Goal: Task Accomplishment & Management: Complete application form

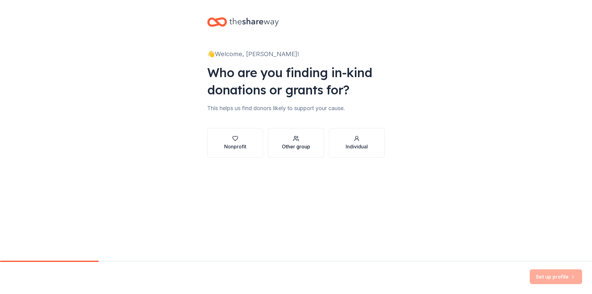
click at [300, 145] on div "Other group" at bounding box center [296, 146] width 28 height 7
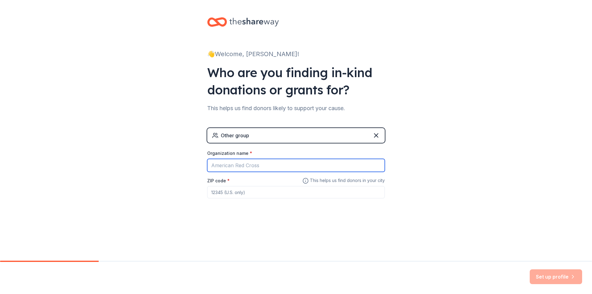
click at [264, 161] on input "Organization name *" at bounding box center [296, 165] width 178 height 13
type input "The Randazzo School"
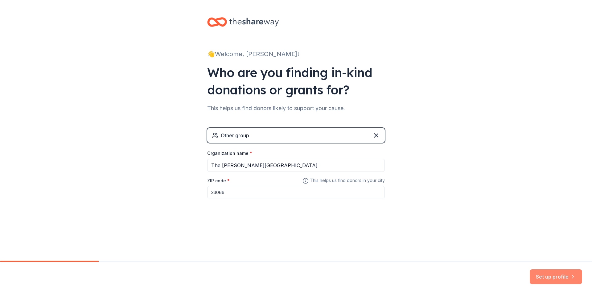
type input "33066"
click at [541, 282] on button "Set up profile" at bounding box center [556, 276] width 52 height 15
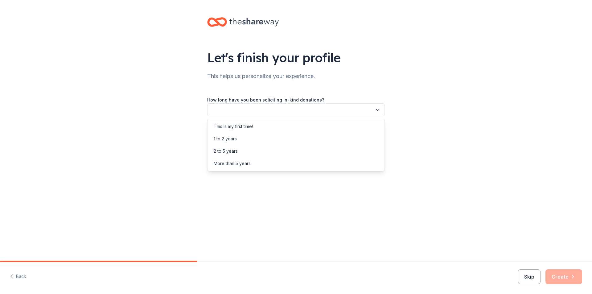
click at [289, 108] on button "button" at bounding box center [296, 109] width 178 height 13
click at [248, 123] on div "This is my first time!" at bounding box center [233, 126] width 39 height 7
click at [281, 137] on button "button" at bounding box center [296, 137] width 178 height 13
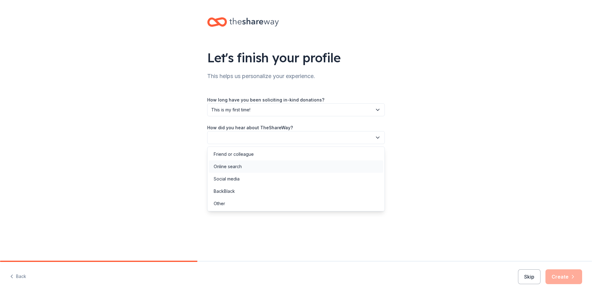
click at [241, 168] on div "Online search" at bounding box center [228, 166] width 28 height 7
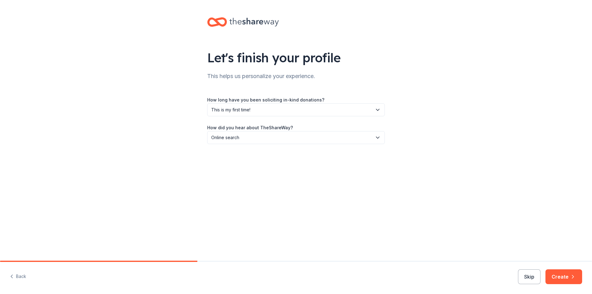
drag, startPoint x: 395, startPoint y: 219, endPoint x: 510, endPoint y: 236, distance: 115.7
click at [397, 220] on div "Let's finish your profile This helps us personalize your experience. How long h…" at bounding box center [296, 130] width 592 height 261
click at [562, 278] on button "Create" at bounding box center [563, 276] width 37 height 15
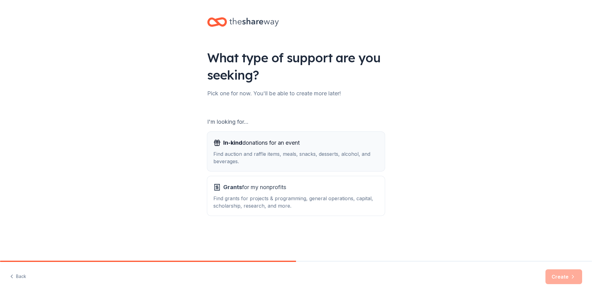
click at [345, 139] on div "In-kind donations for an event" at bounding box center [295, 143] width 165 height 10
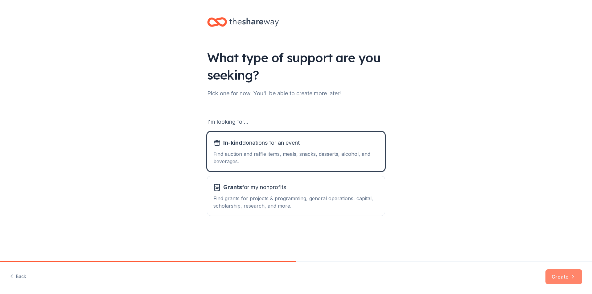
click at [554, 279] on button "Create" at bounding box center [563, 276] width 37 height 15
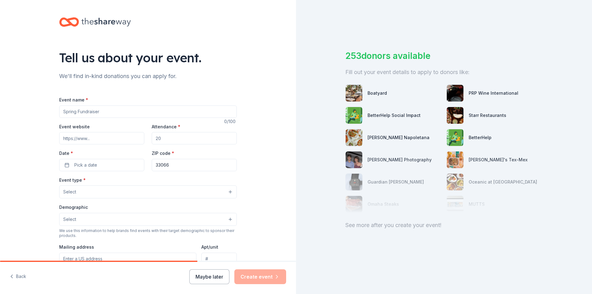
click at [143, 112] on input "Event name *" at bounding box center [148, 111] width 178 height 12
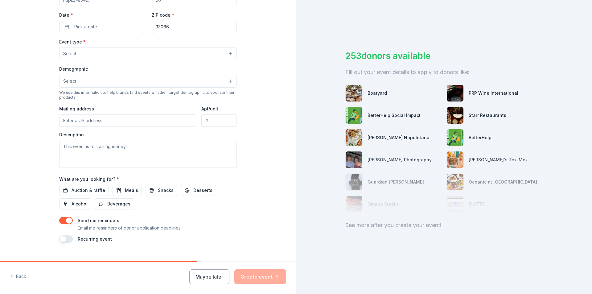
scroll to position [150, 0]
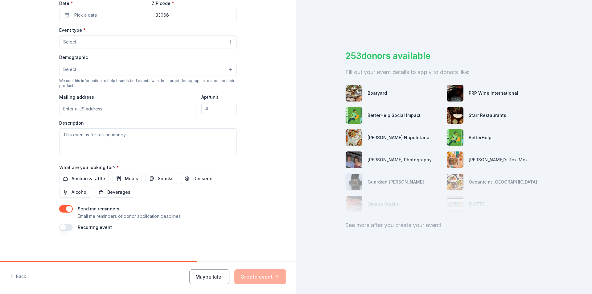
click at [196, 274] on button "Maybe later" at bounding box center [209, 276] width 40 height 15
click at [217, 275] on button "Maybe later" at bounding box center [209, 276] width 40 height 15
click at [219, 282] on button "Maybe later" at bounding box center [209, 276] width 40 height 15
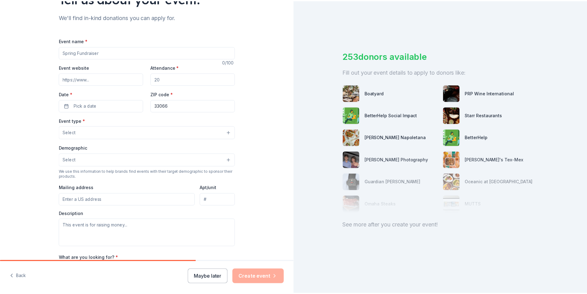
scroll to position [27, 0]
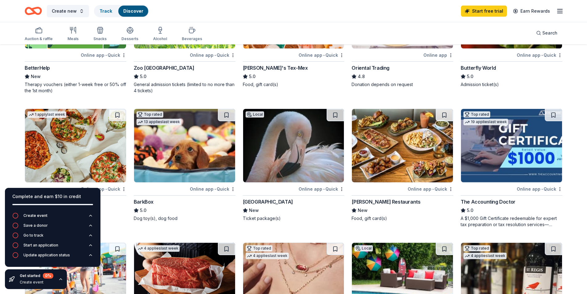
scroll to position [247, 0]
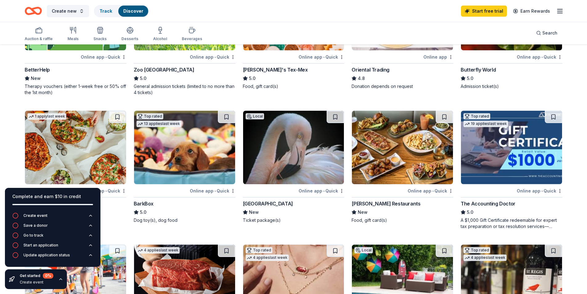
click at [296, 140] on img at bounding box center [293, 147] width 101 height 73
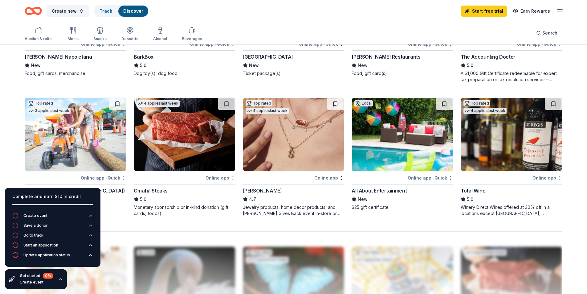
scroll to position [463, 0]
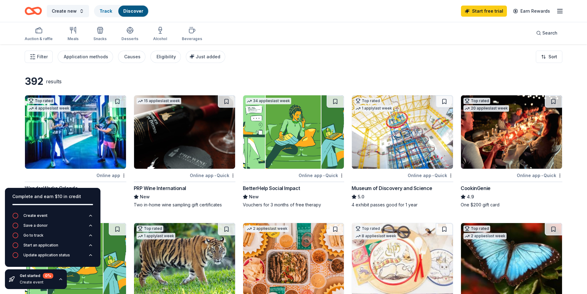
scroll to position [0, 0]
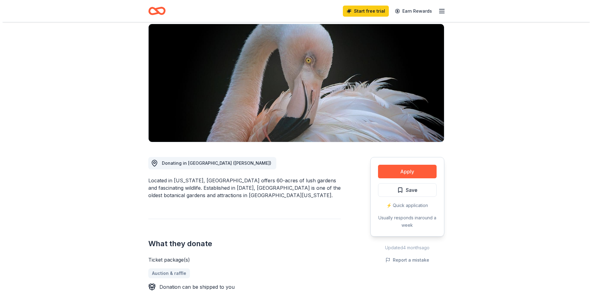
scroll to position [123, 0]
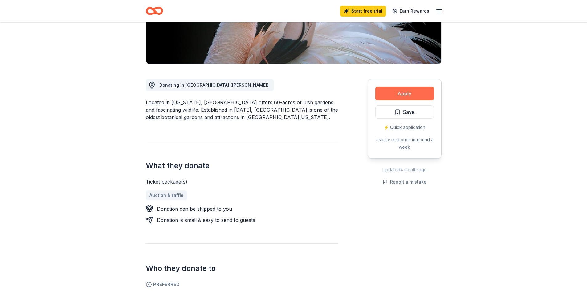
click at [399, 95] on button "Apply" at bounding box center [405, 94] width 59 height 14
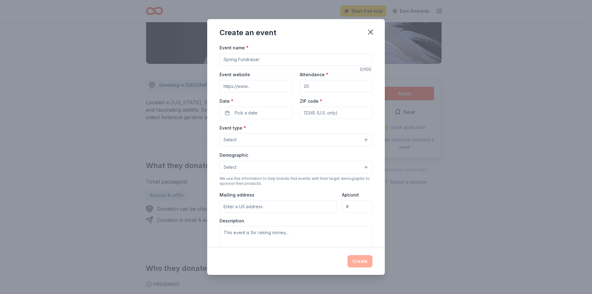
click at [255, 60] on input "Event name *" at bounding box center [296, 59] width 153 height 12
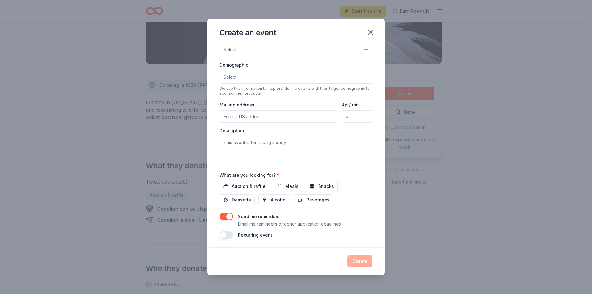
scroll to position [91, 0]
click at [257, 184] on span "Auction & raffle" at bounding box center [249, 185] width 34 height 7
click at [258, 134] on div "Description" at bounding box center [296, 145] width 153 height 36
click at [267, 138] on textarea at bounding box center [296, 149] width 153 height 28
paste textarea "Hello- I hope this message finds you well. My name is [PERSON_NAME], and I am r…"
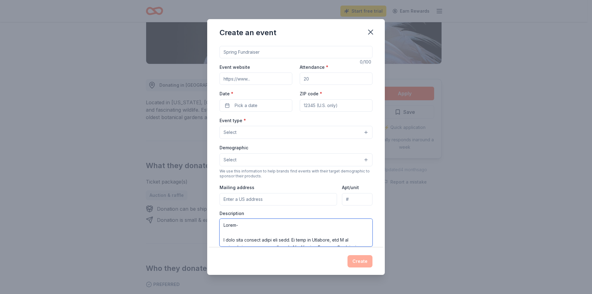
scroll to position [0, 0]
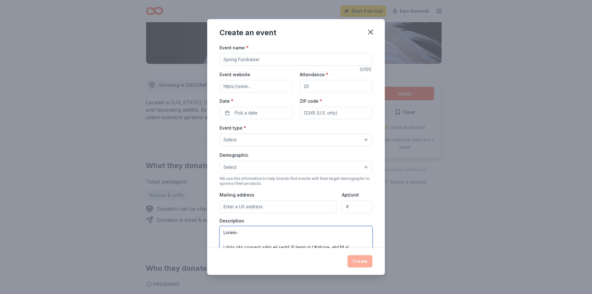
type textarea "Hello- I hope this message finds you well. My name is [PERSON_NAME], and I am r…"
click at [251, 201] on input "Mailing address" at bounding box center [278, 206] width 117 height 12
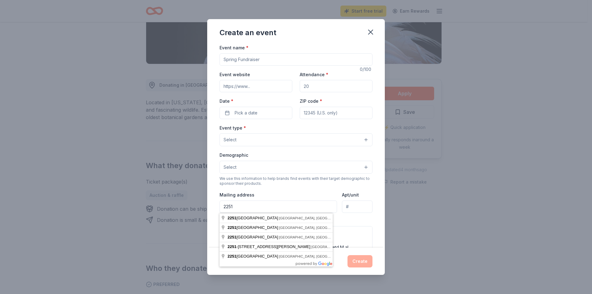
drag, startPoint x: 258, startPoint y: 208, endPoint x: 171, endPoint y: 213, distance: 86.8
click at [171, 213] on div "Create an event Event name * 0 /100 Event website Attendance * Date * Pick a da…" at bounding box center [296, 147] width 592 height 294
paste input "[GEOGRAPHIC_DATA]"
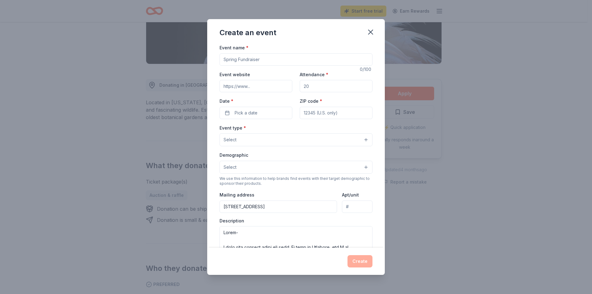
type input "[STREET_ADDRESS]"
click at [310, 207] on input "[STREET_ADDRESS]" at bounding box center [278, 206] width 117 height 12
click at [307, 196] on div "Mailing address [STREET_ADDRESS]" at bounding box center [278, 202] width 117 height 22
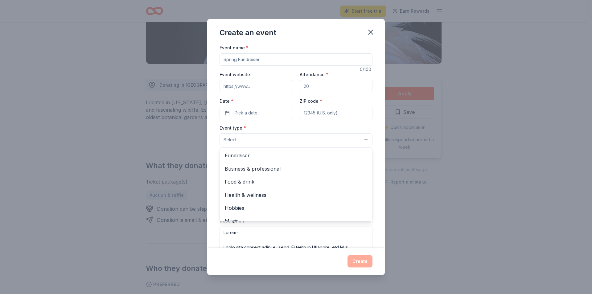
click at [262, 138] on button "Select" at bounding box center [296, 139] width 153 height 13
click at [268, 158] on span "Fundraiser" at bounding box center [296, 155] width 142 height 8
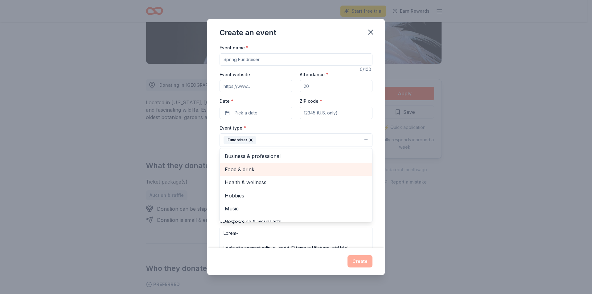
scroll to position [7, 0]
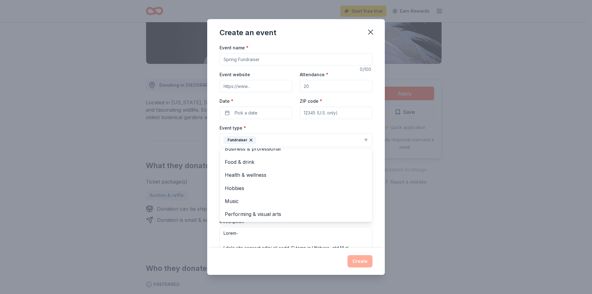
click at [379, 196] on div "Event name * 0 /100 Event website Attendance * Date * Pick a date ZIP code * Ev…" at bounding box center [296, 146] width 178 height 204
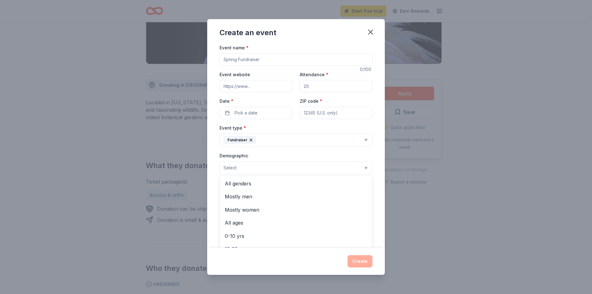
click at [275, 172] on button "Select" at bounding box center [296, 167] width 153 height 13
click at [273, 154] on div "Demographic Select All genders Mostly men Mostly women All ages [DEMOGRAPHIC_DA…" at bounding box center [296, 163] width 153 height 23
click at [290, 144] on button "Fundraiser" at bounding box center [296, 140] width 153 height 14
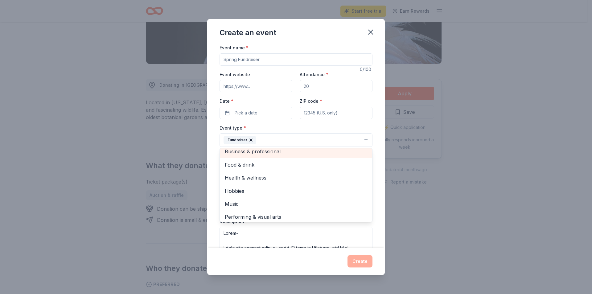
scroll to position [7, 0]
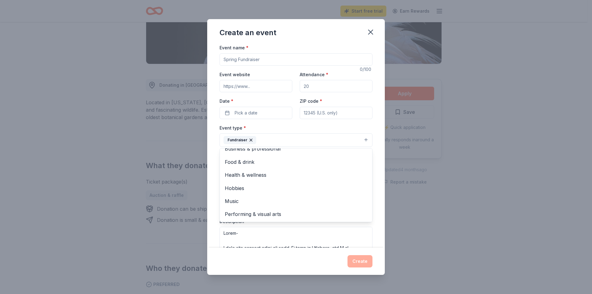
click at [258, 56] on div "Event name * 0 /100 Event website Attendance * Date * Pick a date ZIP code * Ev…" at bounding box center [296, 187] width 153 height 286
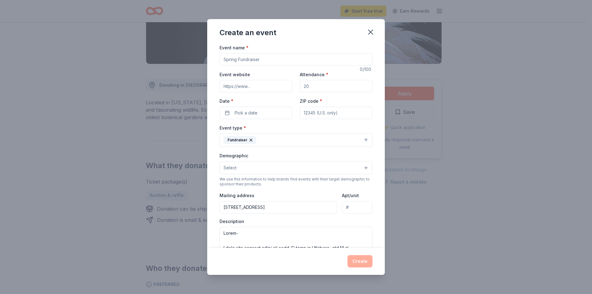
click at [268, 58] on input "Event name *" at bounding box center [296, 59] width 153 height 12
click at [224, 56] on input "Fall Festival" at bounding box center [296, 59] width 153 height 12
click at [273, 60] on input "The [PERSON_NAME] School's Fall Festival" at bounding box center [296, 59] width 153 height 12
drag, startPoint x: 274, startPoint y: 58, endPoint x: 210, endPoint y: 54, distance: 63.6
click at [210, 54] on div "Event name * The [PERSON_NAME] School's Fall Festival 35 /100 Event website Att…" at bounding box center [296, 146] width 178 height 204
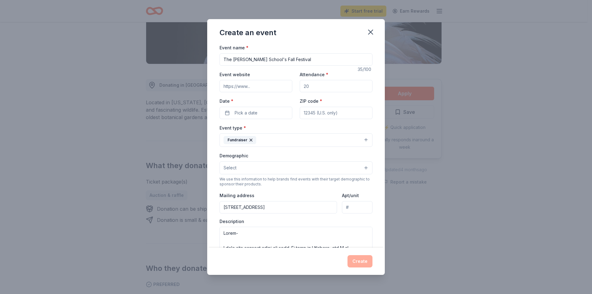
type input "The [PERSON_NAME] School's Fall Festival"
click at [297, 68] on div "Event name * The [PERSON_NAME] School's Fall Festival 35 /100 Event website Att…" at bounding box center [296, 187] width 153 height 286
click at [331, 86] on input "Attendance *" at bounding box center [336, 86] width 73 height 12
type input "40"
click at [279, 81] on input "Event website" at bounding box center [256, 86] width 73 height 12
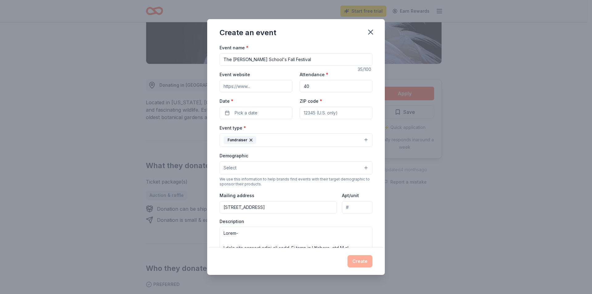
click at [281, 72] on div "Event website" at bounding box center [256, 82] width 73 height 22
click at [282, 85] on input "Event website" at bounding box center [256, 86] width 73 height 12
drag, startPoint x: 289, startPoint y: 108, endPoint x: 284, endPoint y: 117, distance: 9.4
click at [289, 110] on button "Pick a date" at bounding box center [256, 113] width 73 height 12
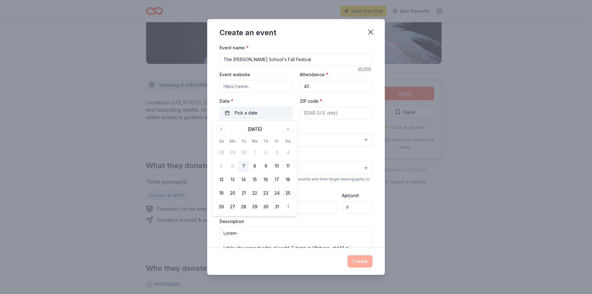
click at [277, 117] on button "Pick a date" at bounding box center [256, 113] width 73 height 12
click at [253, 181] on button "15" at bounding box center [254, 179] width 11 height 11
click at [254, 178] on button "15" at bounding box center [254, 179] width 11 height 11
click at [256, 178] on button "15" at bounding box center [254, 179] width 11 height 11
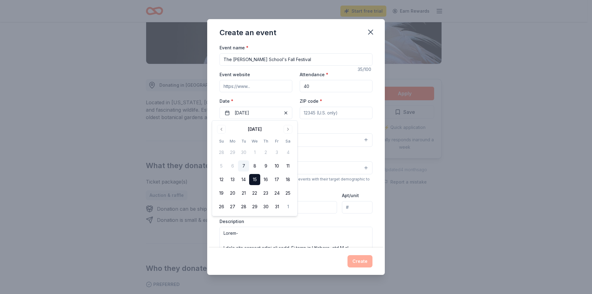
click at [321, 112] on input "ZIP code *" at bounding box center [336, 113] width 73 height 12
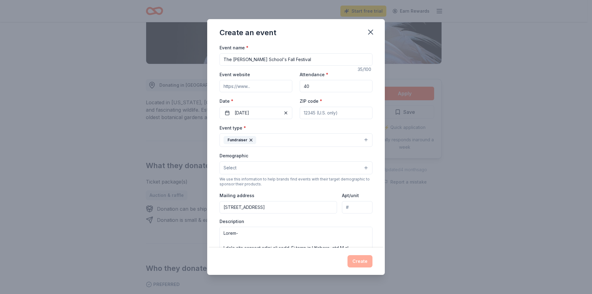
type input "33066"
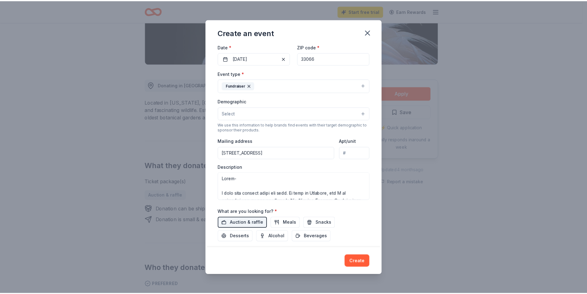
scroll to position [0, 0]
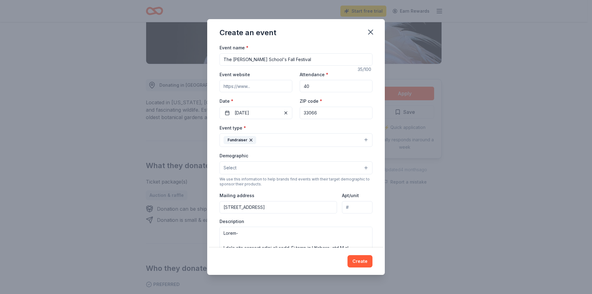
drag, startPoint x: 372, startPoint y: 34, endPoint x: 318, endPoint y: 40, distance: 53.6
click at [371, 34] on icon "button" at bounding box center [370, 32] width 9 height 9
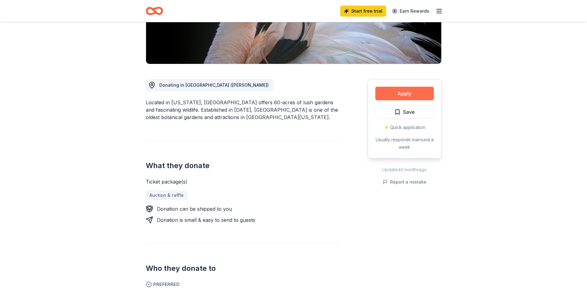
click at [382, 92] on button "Apply" at bounding box center [405, 94] width 59 height 14
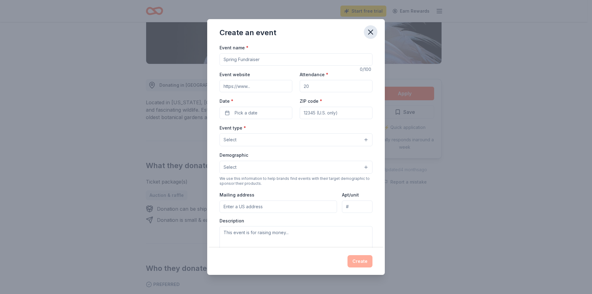
click at [369, 31] on icon "button" at bounding box center [370, 32] width 4 height 4
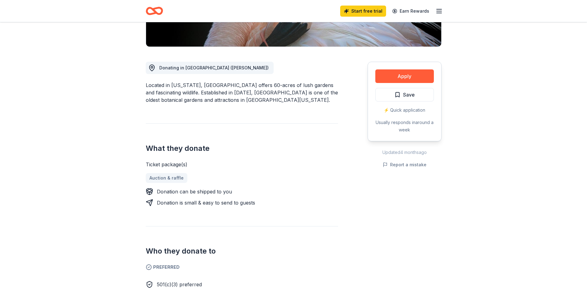
scroll to position [154, 0]
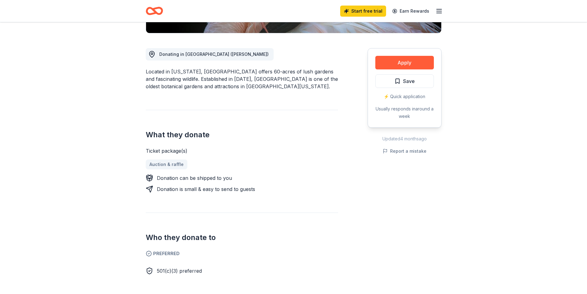
drag, startPoint x: 190, startPoint y: 69, endPoint x: 254, endPoint y: 79, distance: 65.2
click at [254, 79] on div "Located in [US_STATE], [GEOGRAPHIC_DATA] offers 60-acres of lush gardens and fa…" at bounding box center [242, 79] width 192 height 22
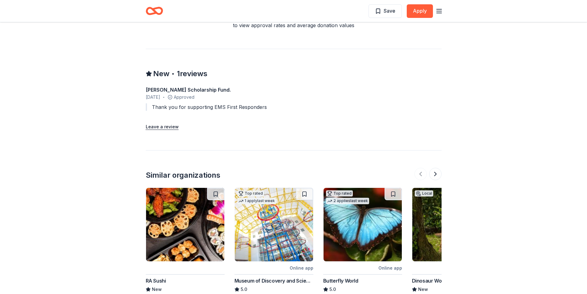
scroll to position [629, 0]
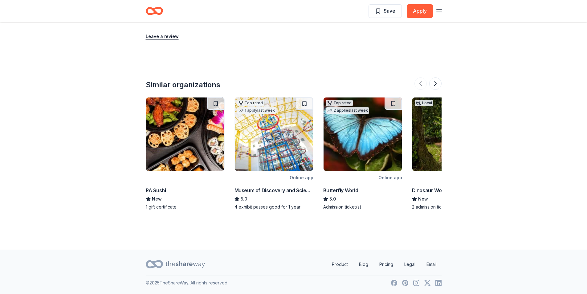
click at [286, 190] on div "Museum of Discovery and Science" at bounding box center [274, 190] width 79 height 7
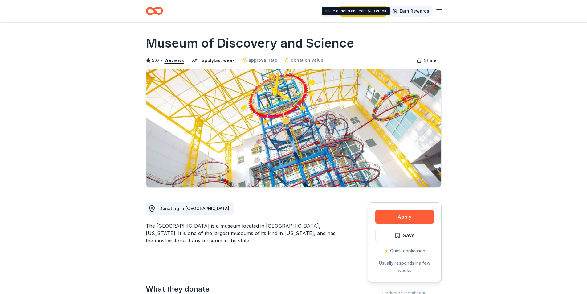
click at [430, 10] on link "Earn Rewards" at bounding box center [411, 11] width 44 height 11
click at [438, 12] on icon "button" at bounding box center [439, 10] width 7 height 7
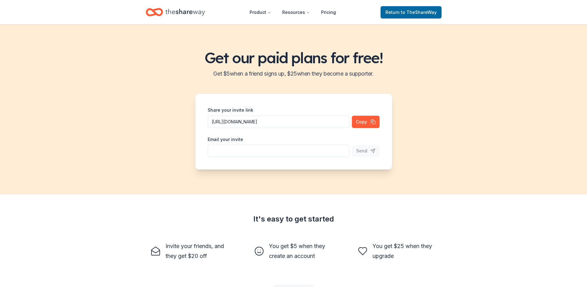
click at [151, 8] on icon "Home" at bounding box center [154, 12] width 17 height 14
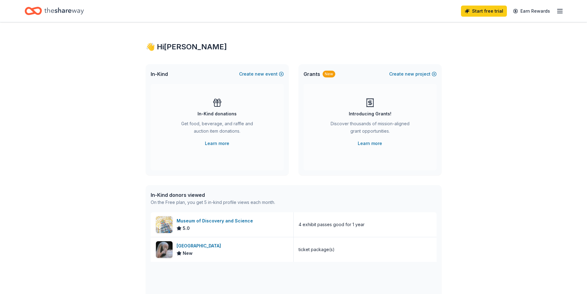
click at [566, 11] on div "Start free trial Earn Rewards" at bounding box center [293, 11] width 587 height 22
click at [557, 10] on icon "button" at bounding box center [560, 10] width 7 height 7
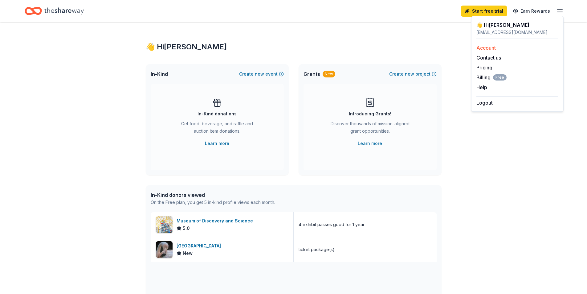
click at [498, 47] on div "Account" at bounding box center [518, 47] width 82 height 7
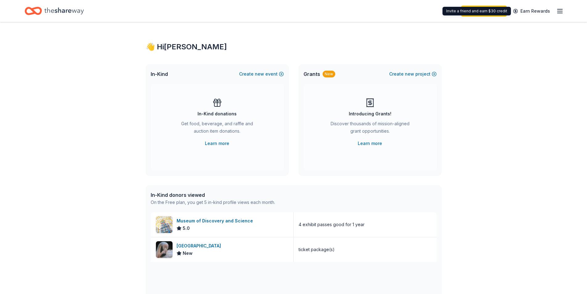
click at [561, 10] on icon "button" at bounding box center [560, 10] width 7 height 7
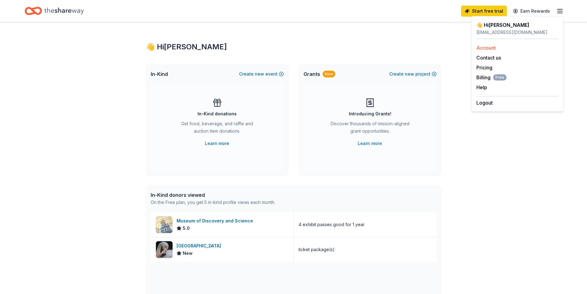
click at [490, 50] on link "Account" at bounding box center [486, 48] width 19 height 6
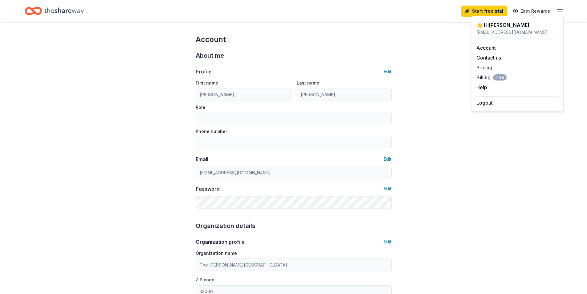
click at [499, 32] on div "skirk@randazzoschool.net" at bounding box center [518, 32] width 82 height 7
click at [389, 74] on button "Edit" at bounding box center [388, 71] width 8 height 7
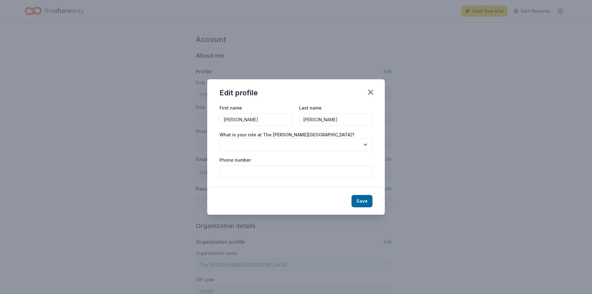
click at [376, 86] on div "Edit profile" at bounding box center [296, 91] width 178 height 25
drag, startPoint x: 371, startPoint y: 87, endPoint x: 371, endPoint y: 95, distance: 7.7
click at [371, 87] on button "button" at bounding box center [371, 92] width 14 height 14
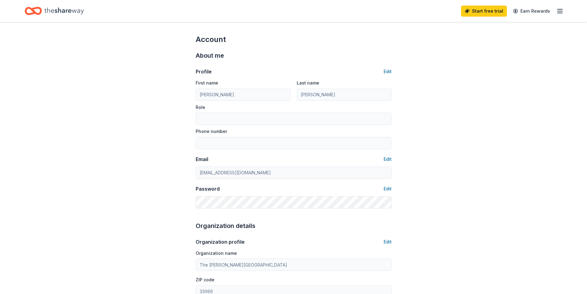
click at [54, 14] on icon "Home" at bounding box center [63, 11] width 39 height 13
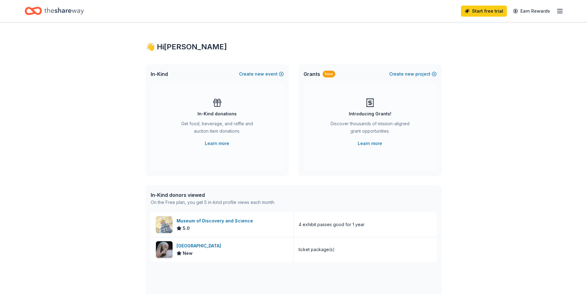
click at [187, 45] on div "👋 Hi Samantha" at bounding box center [294, 47] width 296 height 10
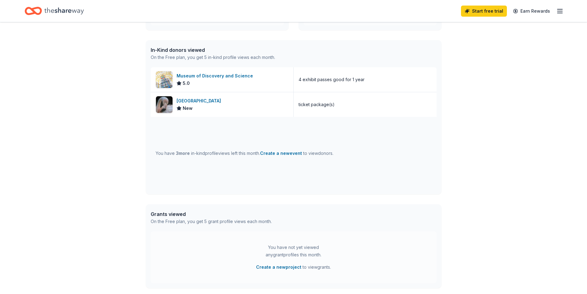
scroll to position [154, 0]
